Goal: Book appointment/travel/reservation

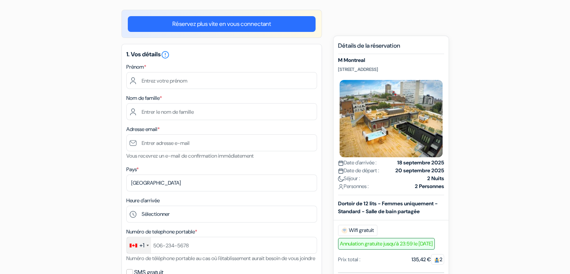
scroll to position [60, 0]
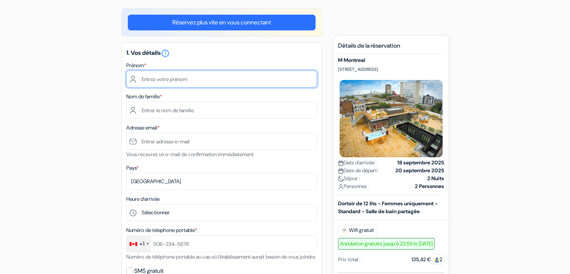
click at [176, 81] on input "text" at bounding box center [221, 78] width 191 height 17
type input "[PERSON_NAME]"
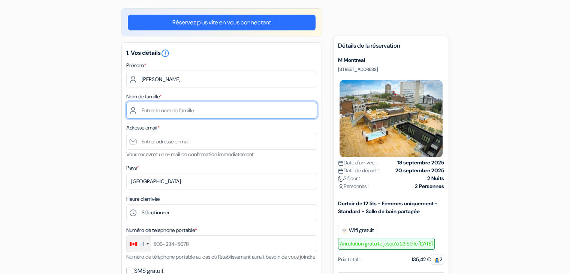
type input "d'Halluin"
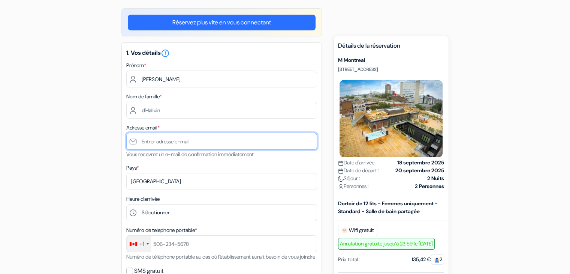
type input "[EMAIL_ADDRESS][DOMAIN_NAME]"
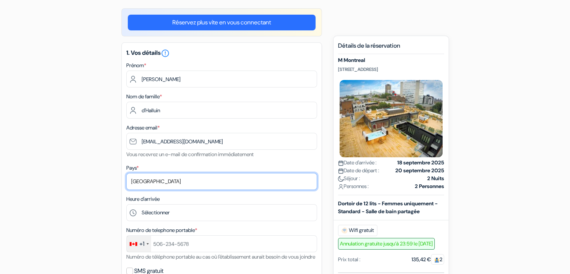
select select "67"
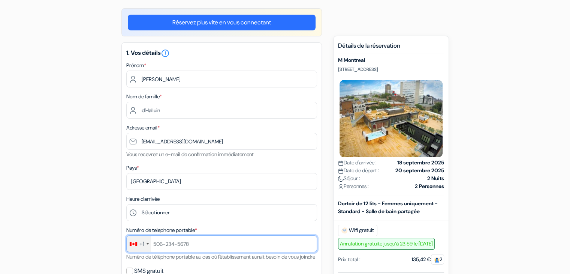
type input "[PHONE_NUMBER]"
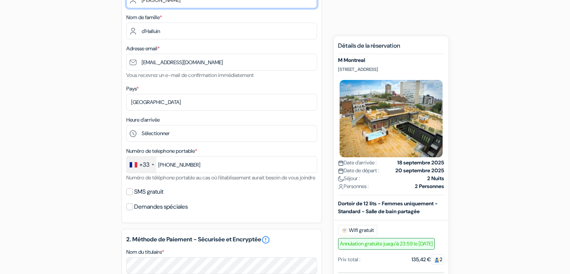
scroll to position [141, 0]
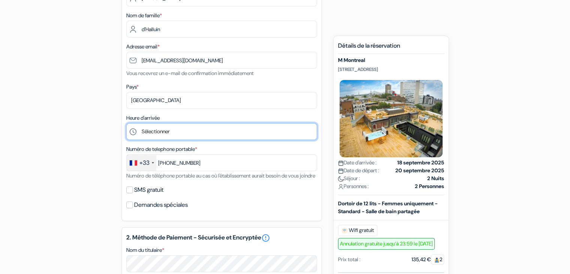
click at [168, 134] on select "Sélectionner 1:00 2:00 3:00 4:00 5:00 6:00 7:00 8:00 9:00 10:00 11:00 12:00 13:…" at bounding box center [221, 131] width 191 height 17
select select "10"
click at [126, 123] on select "Sélectionner 1:00 2:00 3:00 4:00 5:00 6:00 7:00 8:00 9:00 10:00 11:00 12:00 13:…" at bounding box center [221, 131] width 191 height 17
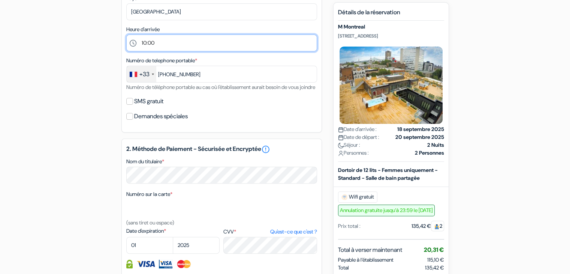
scroll to position [230, 0]
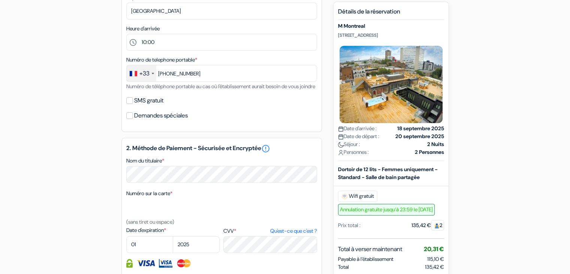
click at [175, 106] on div "SMS gratuit" at bounding box center [221, 100] width 191 height 10
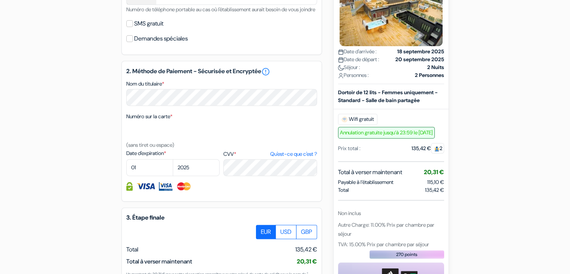
scroll to position [307, 0]
select select "09"
select select "2027"
click at [228, 190] on div at bounding box center [221, 185] width 191 height 9
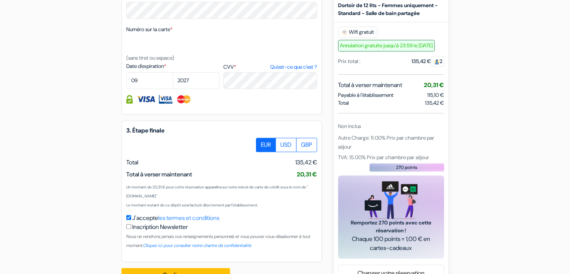
scroll to position [426, 0]
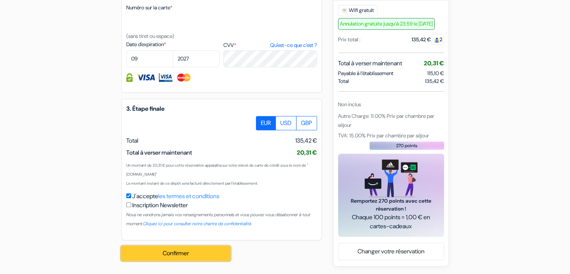
click at [208, 254] on button "Confirmer Loading..." at bounding box center [175, 253] width 109 height 14
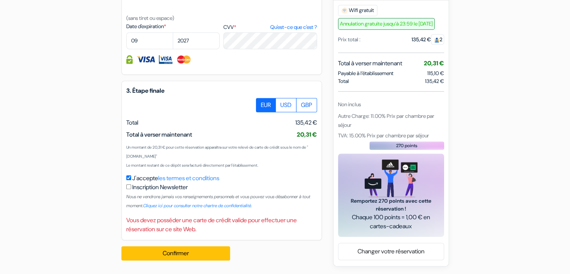
scroll to position [436, 0]
click at [201, 260] on button "Confirmer Loading..." at bounding box center [175, 253] width 109 height 14
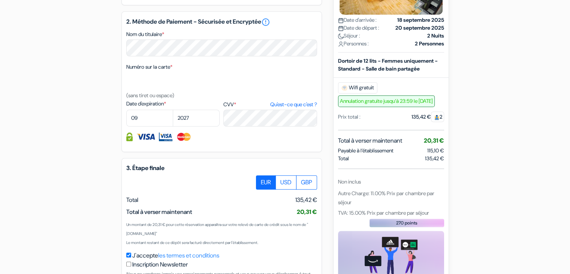
scroll to position [373, 0]
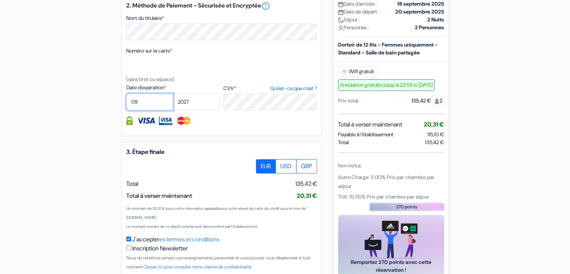
click at [151, 110] on select "01 02 03 04 05 06 07 08 09 10 11 12" at bounding box center [149, 101] width 47 height 17
click at [126, 103] on select "01 02 03 04 05 06 07 08 09 10 11 12" at bounding box center [149, 101] width 47 height 17
click at [182, 125] on img at bounding box center [183, 120] width 15 height 9
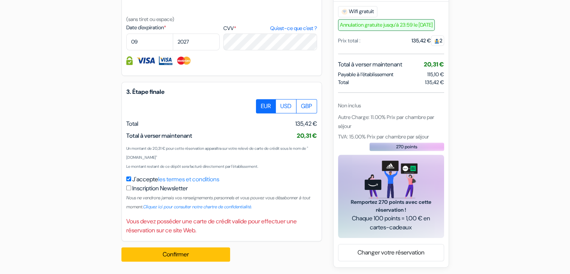
scroll to position [432, 0]
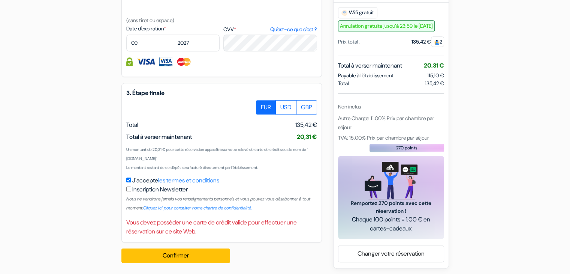
click at [129, 201] on div "Inscription Newsletter Nous ne vendrons jamais vos renseignements personnels et…" at bounding box center [221, 198] width 191 height 27
click at [129, 191] on input "checkbox" at bounding box center [128, 188] width 5 height 5
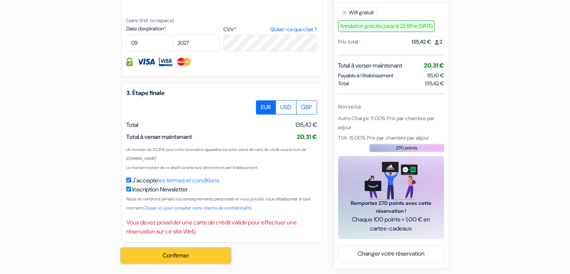
click at [157, 262] on button "Confirmer Loading..." at bounding box center [175, 255] width 109 height 14
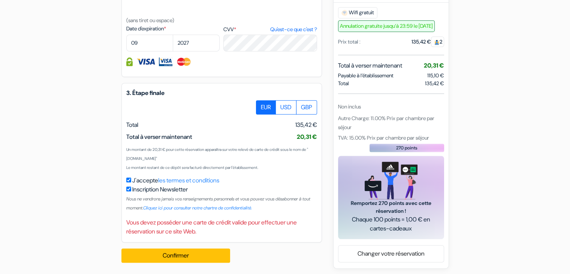
click at [126, 191] on input "checkbox" at bounding box center [128, 188] width 5 height 5
checkbox input "false"
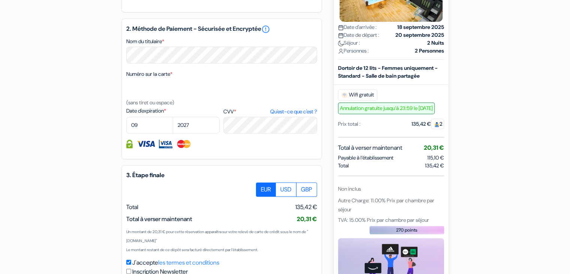
scroll to position [343, 0]
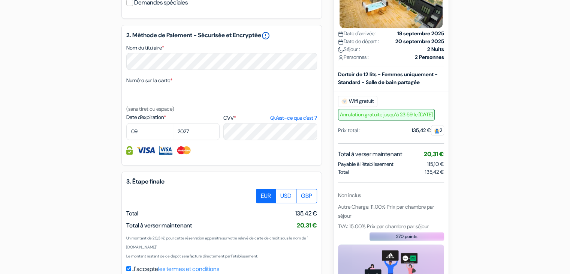
click at [270, 40] on link "error_outline" at bounding box center [265, 35] width 9 height 9
click at [256, 51] on div "2. Méthode de Paiement - Sécurisée et Encryptée error_outline Nom du titulaire …" at bounding box center [221, 95] width 201 height 141
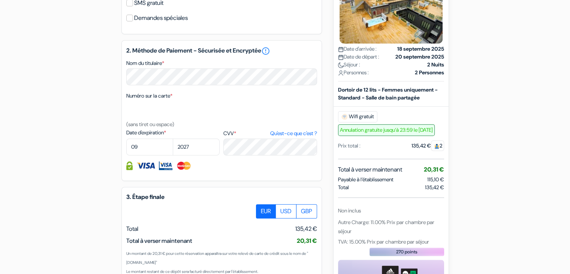
scroll to position [315, 0]
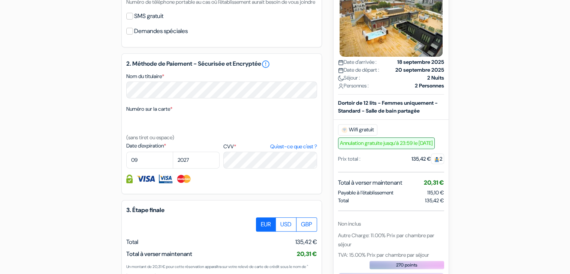
click at [183, 114] on div "Numéro sur la carte * (sans tiret ou espace)" at bounding box center [221, 122] width 191 height 37
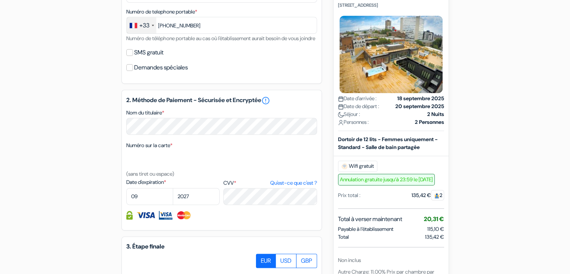
scroll to position [279, 0]
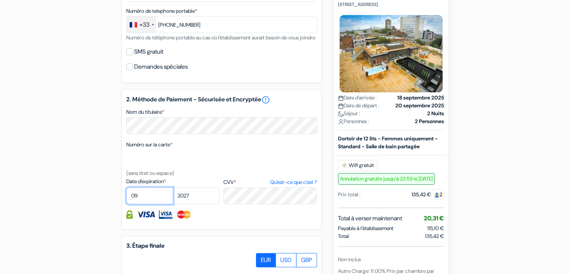
click at [139, 204] on select "01 02 03 04 05 06 07 08 09 10 11 12" at bounding box center [149, 195] width 47 height 17
click at [190, 204] on select "2025 2026 2027 2028 2029 2030 2031 2032 2033 2034 2035 2036 2037 2038 2039 2040…" at bounding box center [196, 195] width 47 height 17
select select "2028"
click at [173, 197] on select "2025 2026 2027 2028 2029 2030 2031 2032 2033 2034 2035 2036 2037 2038 2039 2040…" at bounding box center [196, 195] width 47 height 17
click at [237, 229] on div "2. Méthode de Paiement - Sécurisée et Encryptée error_outline Nom du titulaire …" at bounding box center [221, 159] width 201 height 141
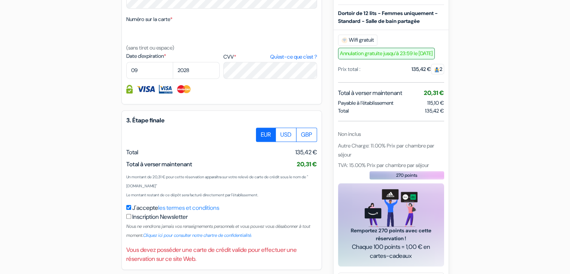
scroll to position [444, 0]
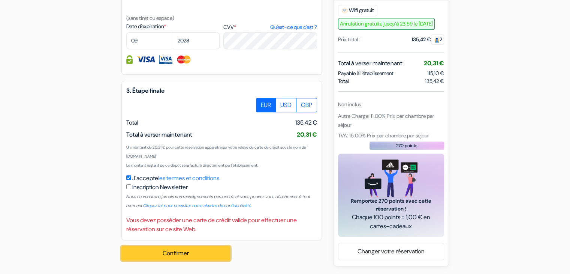
click at [159, 255] on button "Confirmer Loading..." at bounding box center [175, 253] width 109 height 14
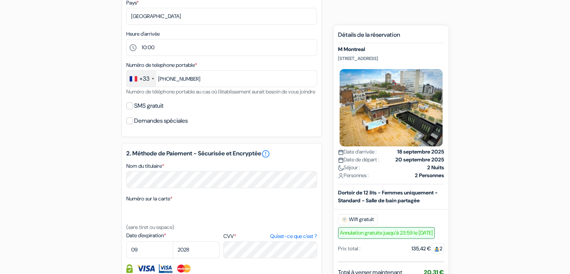
scroll to position [226, 0]
